Goal: Find specific page/section: Find specific page/section

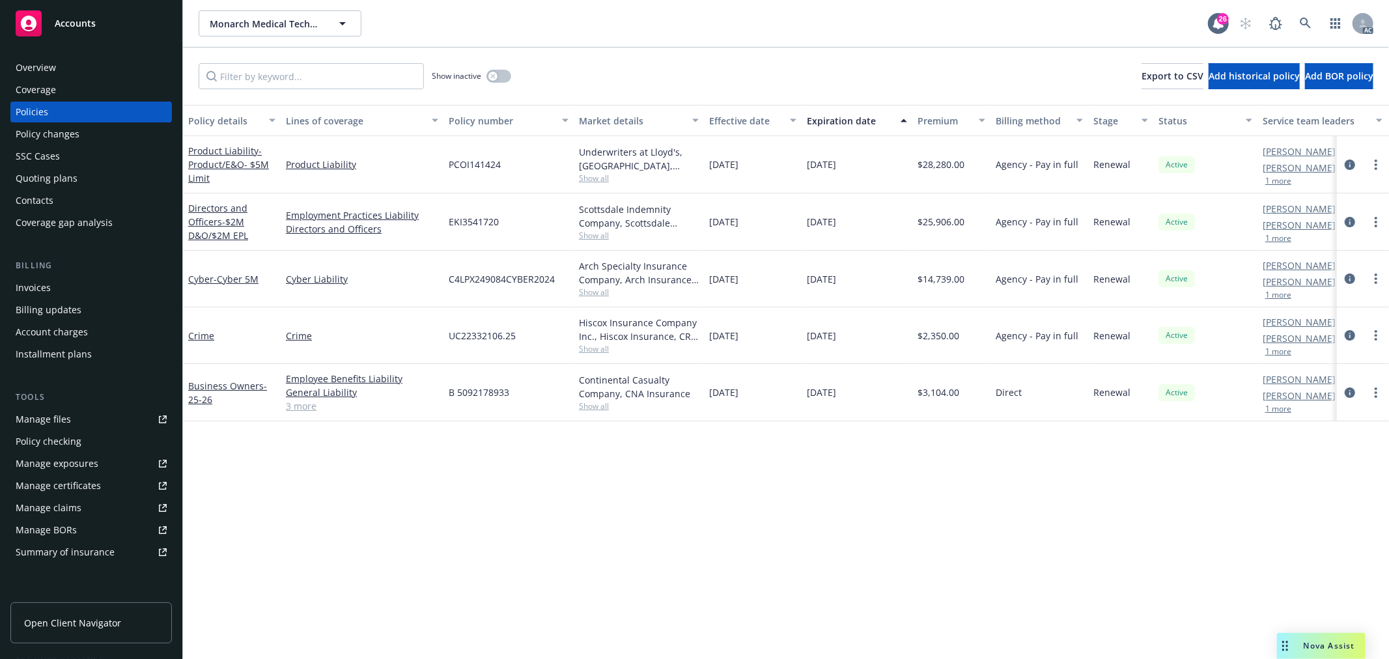
click at [1264, 300] on div "[PERSON_NAME] AC [PERSON_NAME] AM 1 more" at bounding box center [1323, 279] width 130 height 57
click at [1278, 301] on div "[PERSON_NAME] AC [PERSON_NAME] AM 1 more" at bounding box center [1323, 279] width 130 height 57
click at [1282, 236] on button "1 more" at bounding box center [1278, 238] width 26 height 8
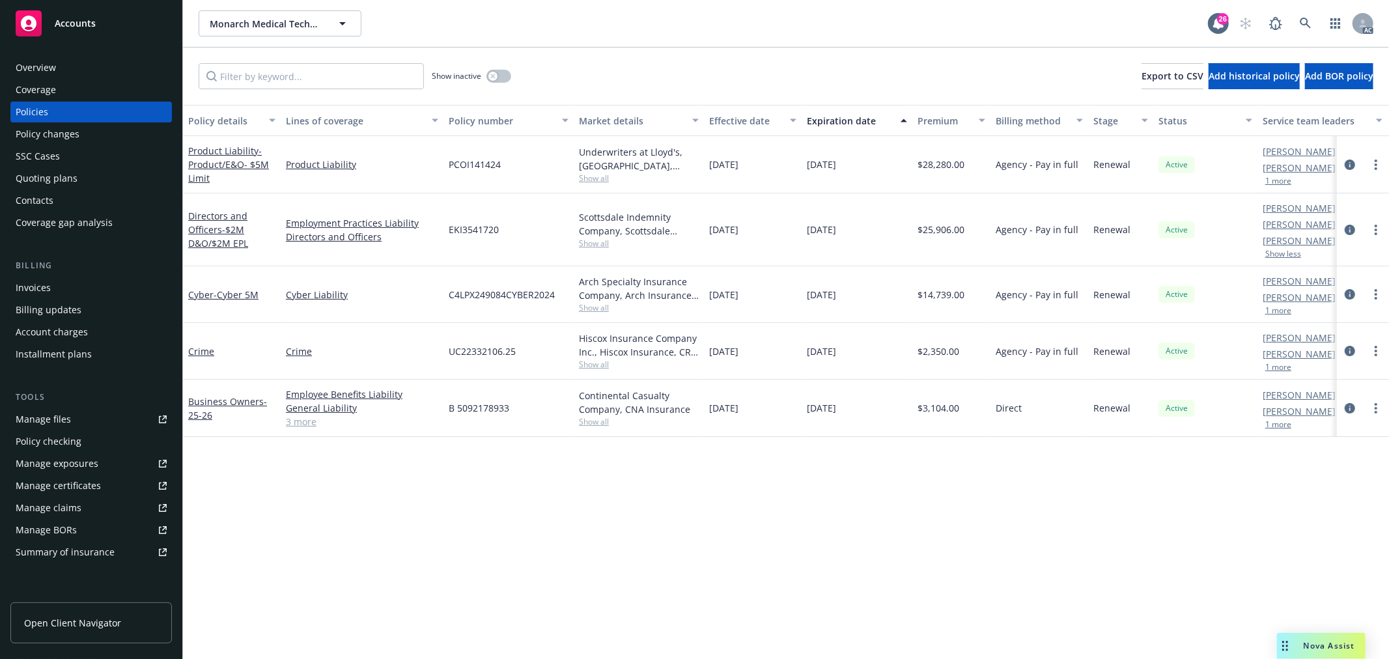
click at [1286, 180] on button "1 more" at bounding box center [1278, 181] width 26 height 8
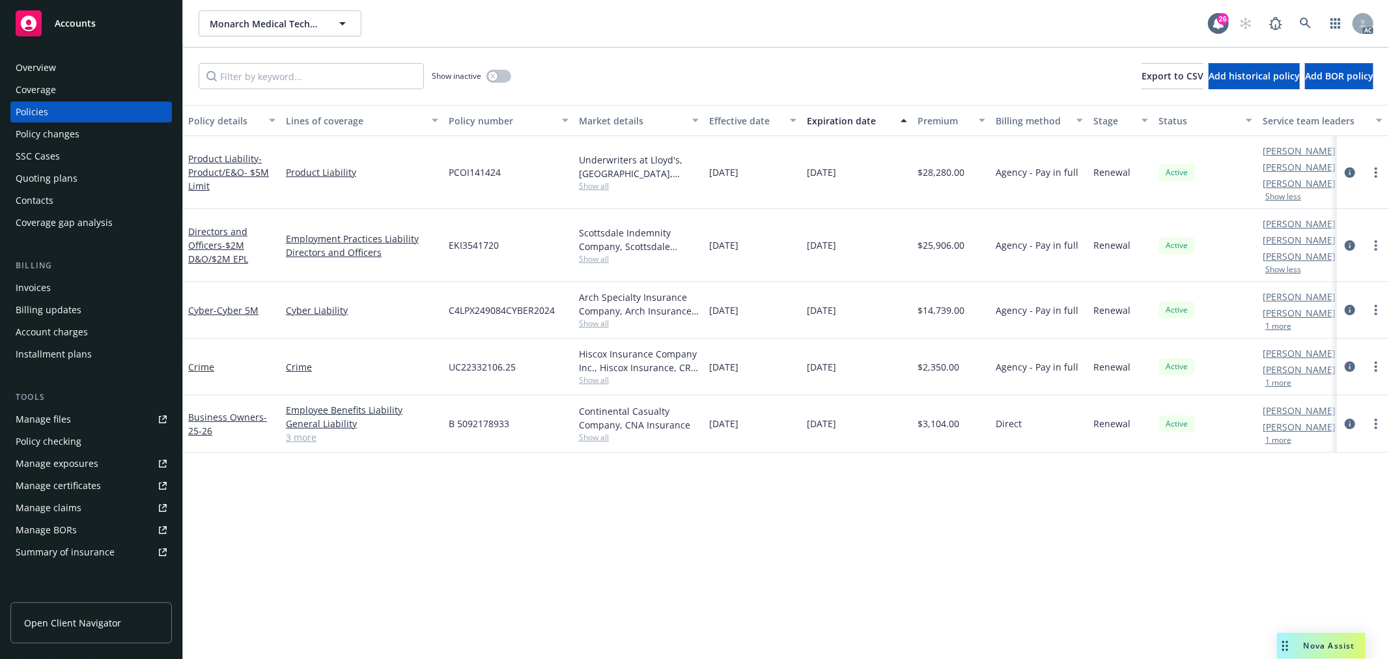
click at [1281, 330] on button "1 more" at bounding box center [1278, 326] width 26 height 8
